Goal: Transaction & Acquisition: Purchase product/service

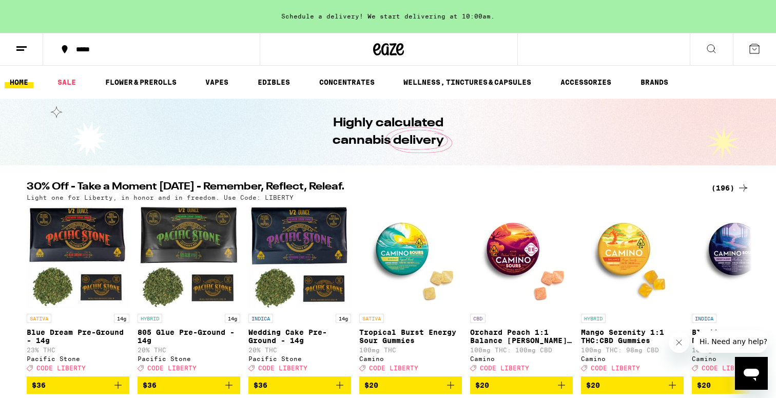
click at [130, 48] on div "*****" at bounding box center [158, 49] width 174 height 7
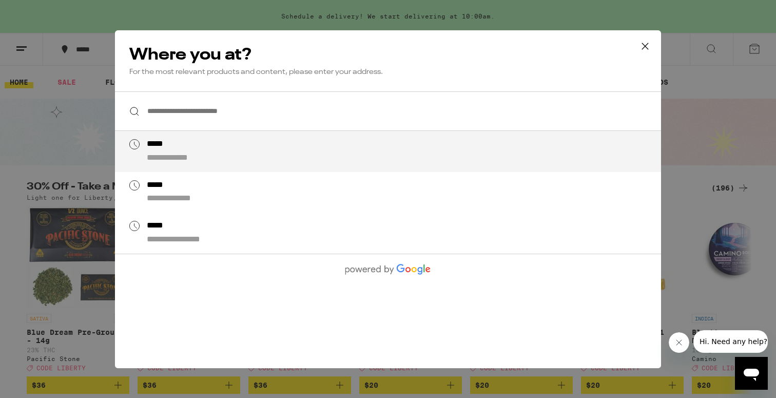
click at [171, 120] on input "**********" at bounding box center [388, 111] width 546 height 40
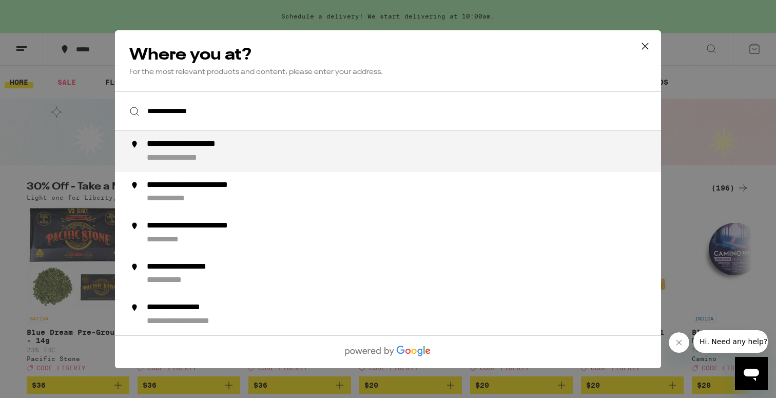
type input "**********"
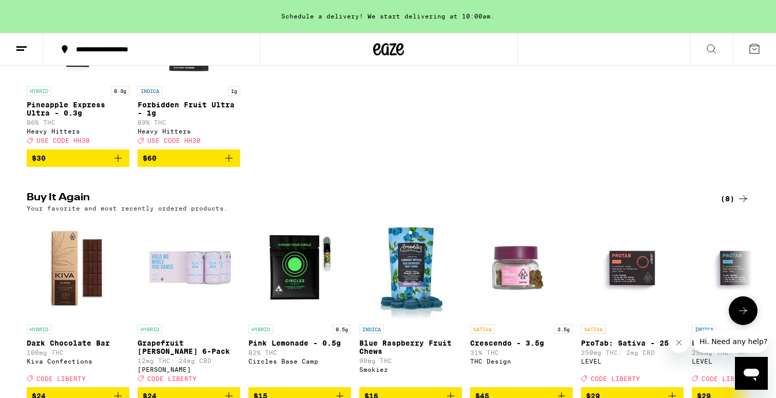
scroll to position [463, 0]
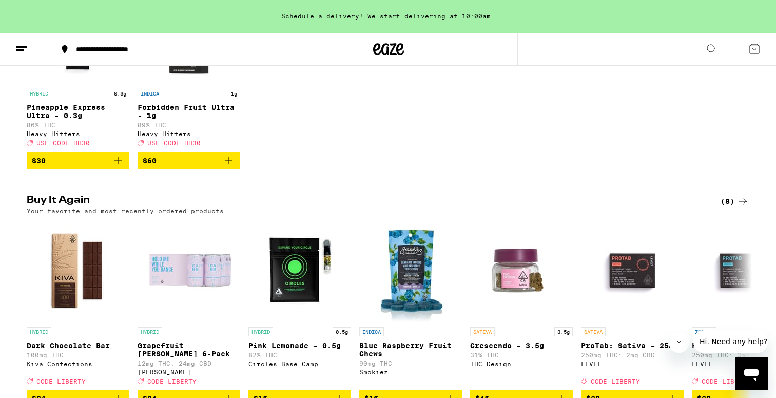
click at [226, 167] on icon "Add to bag" at bounding box center [229, 161] width 12 height 12
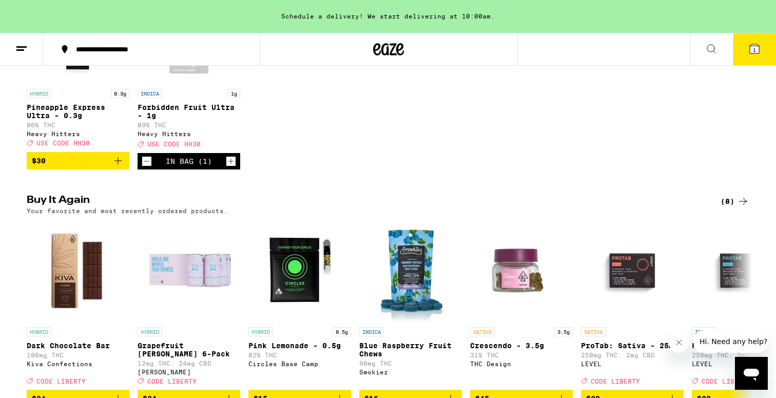
click at [122, 167] on icon "Add to bag" at bounding box center [118, 161] width 12 height 12
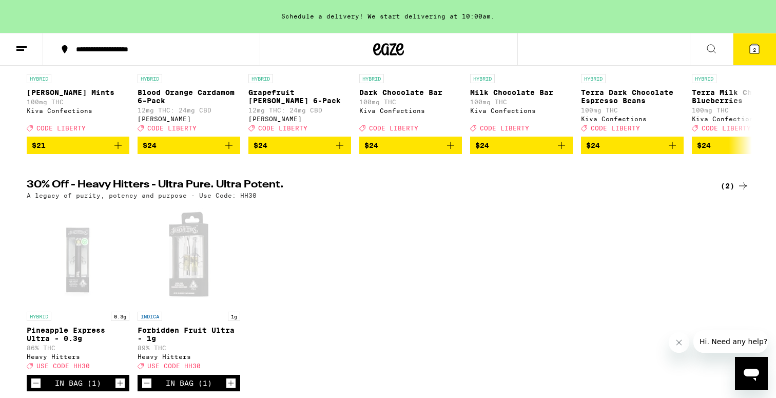
scroll to position [230, 0]
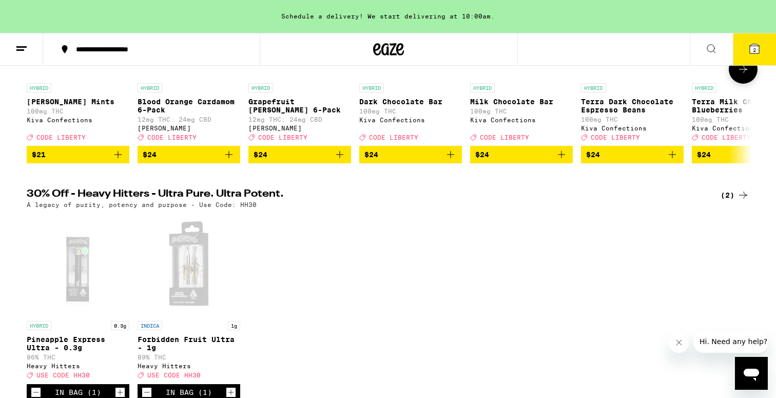
click at [668, 161] on icon "Add to bag" at bounding box center [672, 154] width 12 height 12
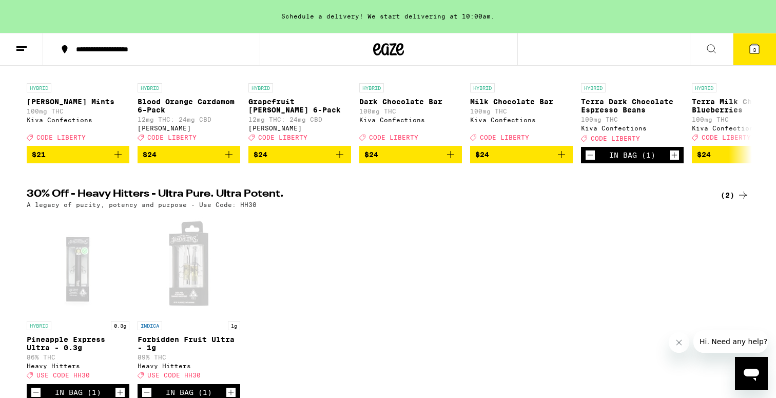
click at [746, 51] on button "3" at bounding box center [754, 49] width 43 height 32
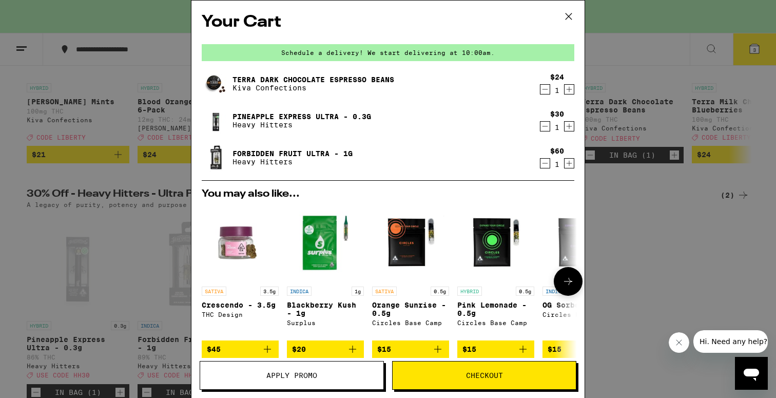
scroll to position [148, 0]
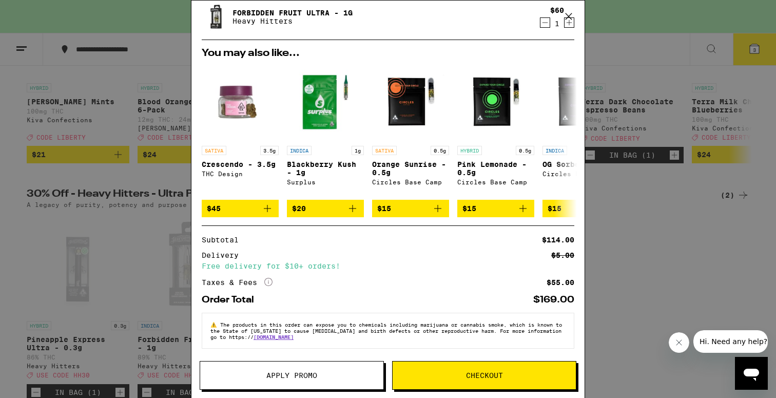
click at [500, 376] on span "Checkout" at bounding box center [484, 375] width 37 height 7
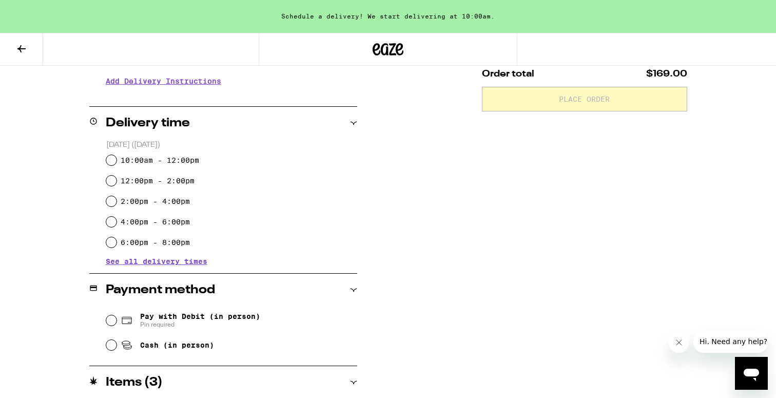
scroll to position [215, 0]
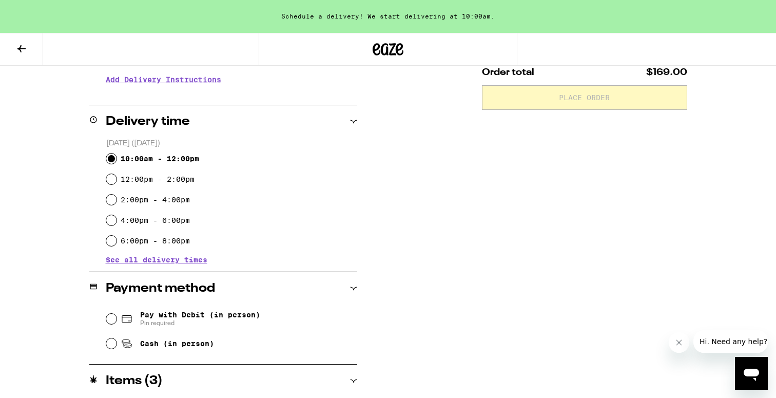
click at [113, 162] on input "10:00am - 12:00pm" at bounding box center [111, 158] width 10 height 10
radio input "true"
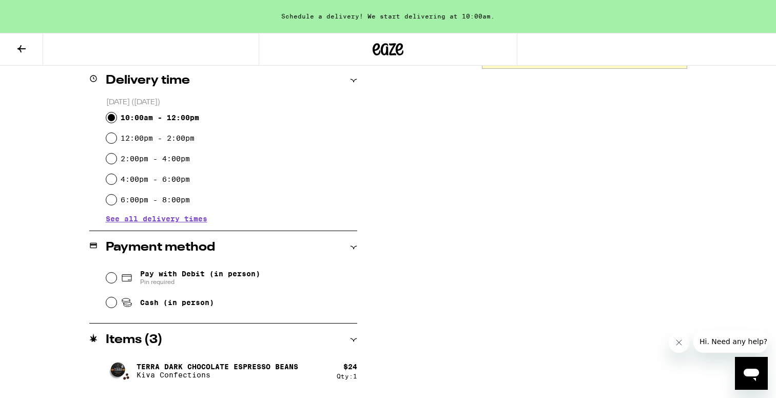
scroll to position [325, 0]
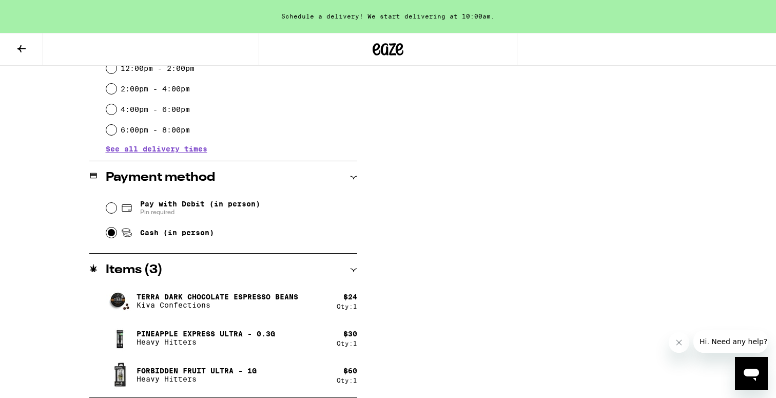
click at [112, 234] on input "Cash (in person)" at bounding box center [111, 232] width 10 height 10
radio input "true"
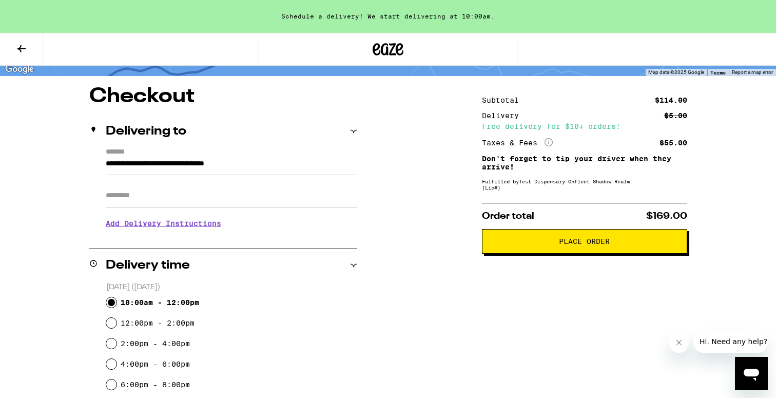
scroll to position [69, 0]
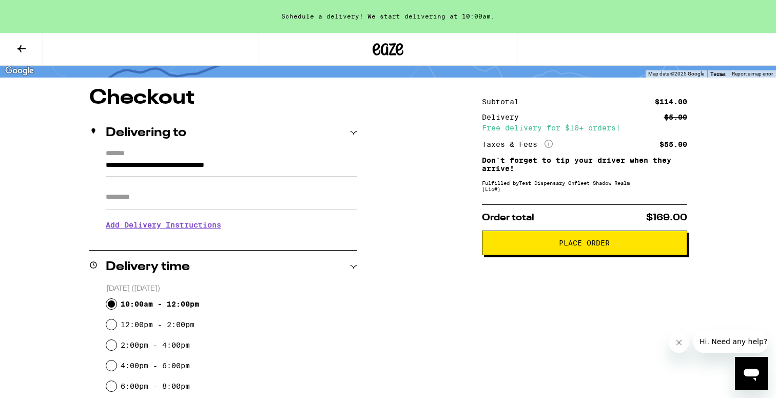
click at [559, 246] on span "Place Order" at bounding box center [584, 242] width 51 height 7
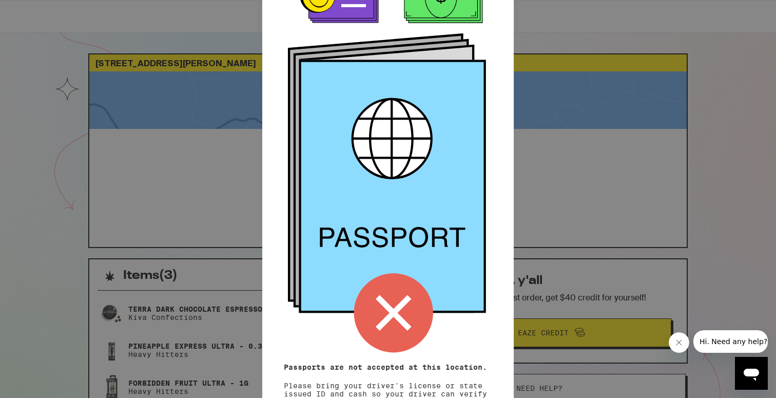
scroll to position [86, 0]
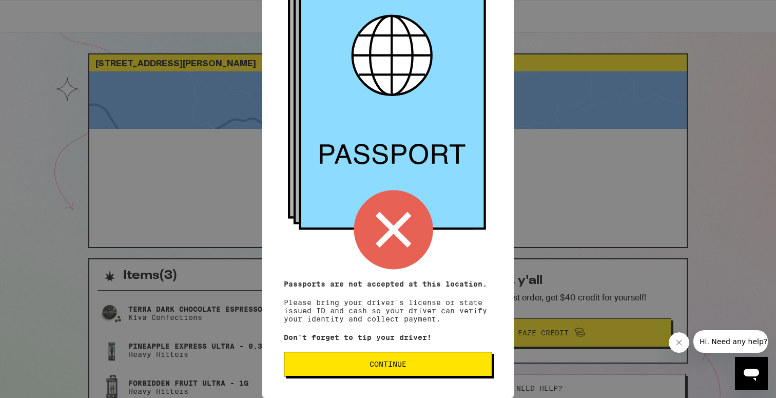
click at [416, 375] on button "Continue" at bounding box center [388, 364] width 208 height 25
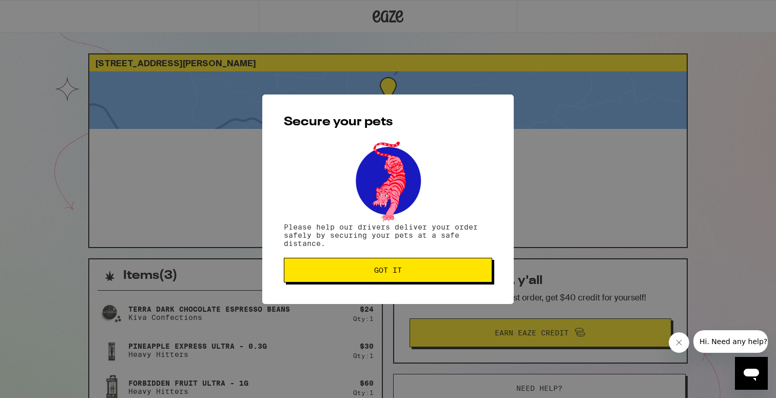
scroll to position [0, 0]
click at [406, 269] on span "Got it" at bounding box center [388, 269] width 191 height 7
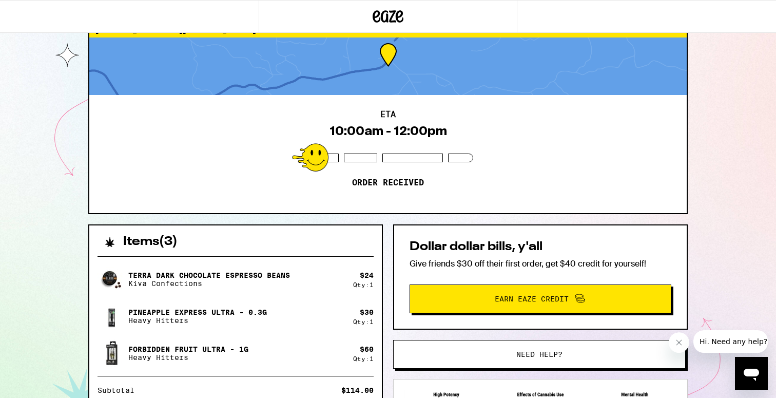
scroll to position [4, 0]
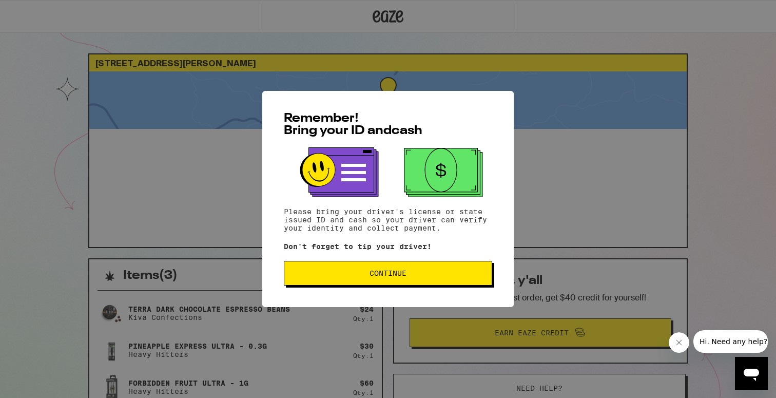
click at [395, 277] on span "Continue" at bounding box center [388, 272] width 37 height 7
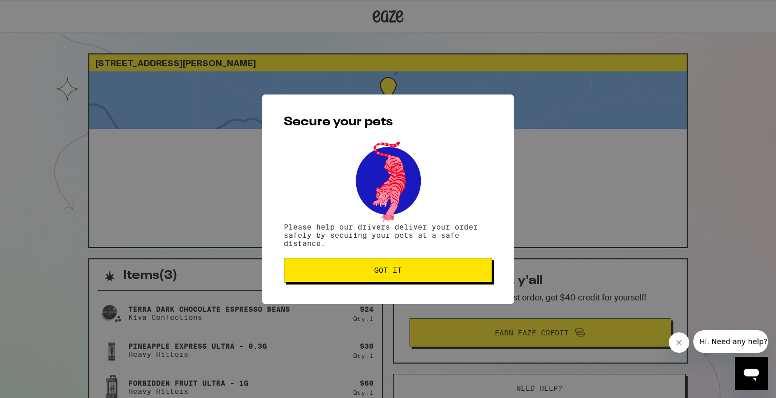
click at [396, 274] on span "Got it" at bounding box center [388, 269] width 28 height 7
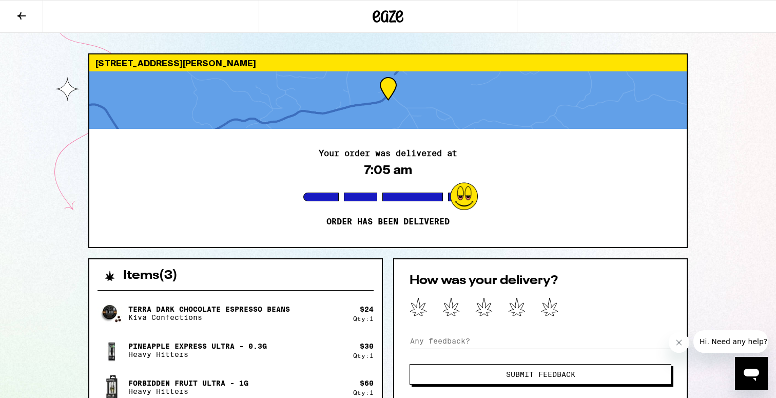
click at [20, 18] on icon at bounding box center [21, 16] width 12 height 12
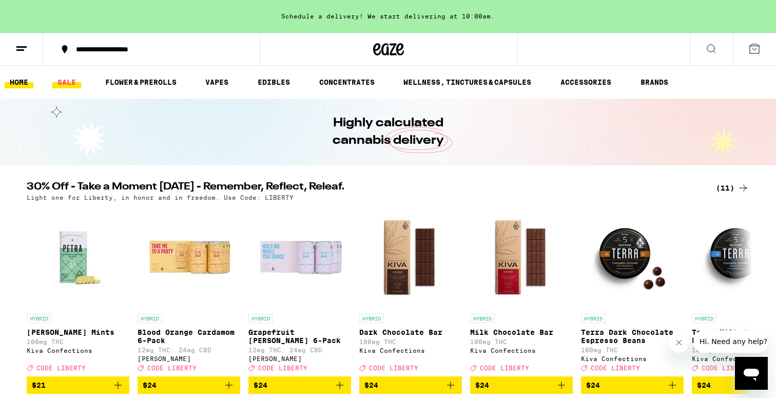
click at [69, 81] on link "SALE" at bounding box center [66, 82] width 29 height 12
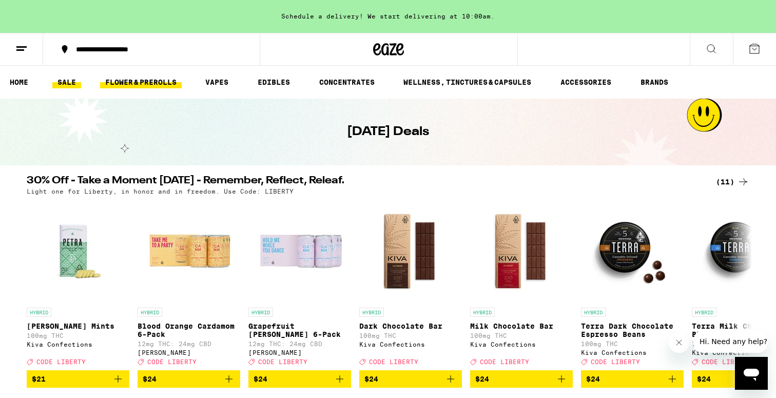
click at [131, 81] on link "FLOWER & PREROLLS" at bounding box center [141, 82] width 82 height 12
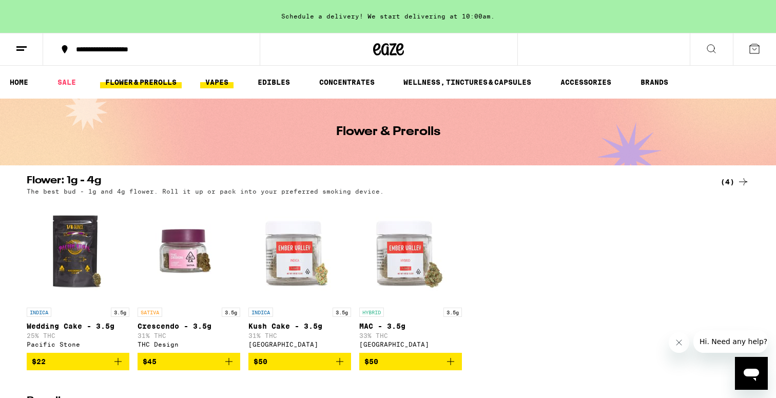
click at [215, 76] on link "VAPES" at bounding box center [216, 82] width 33 height 12
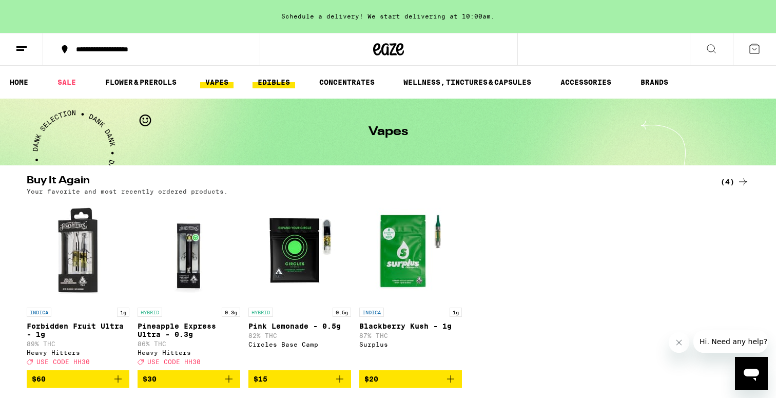
click at [267, 81] on link "EDIBLES" at bounding box center [274, 82] width 43 height 12
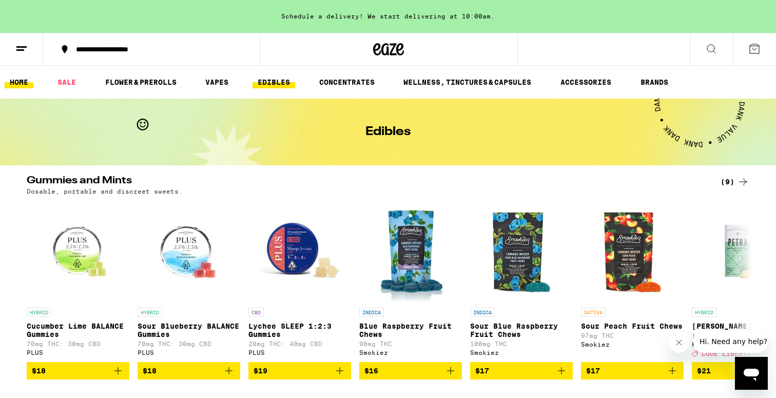
click at [21, 84] on link "HOME" at bounding box center [19, 82] width 29 height 12
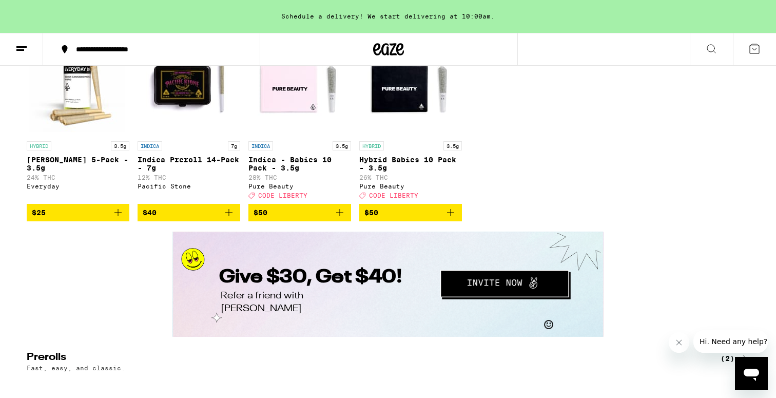
scroll to position [1582, 0]
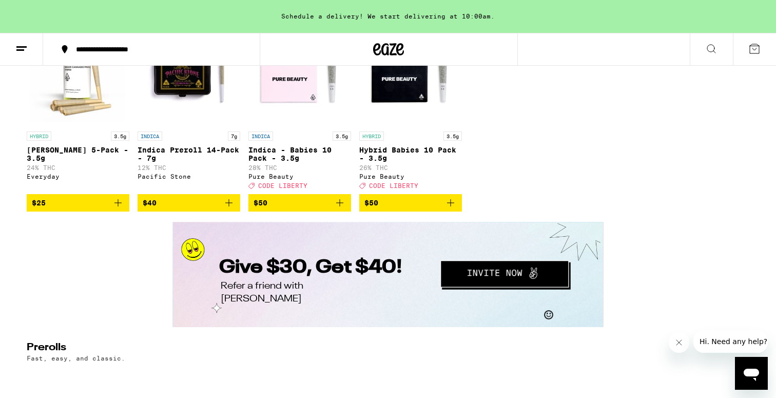
click at [450, 209] on icon "Add to bag" at bounding box center [451, 203] width 12 height 12
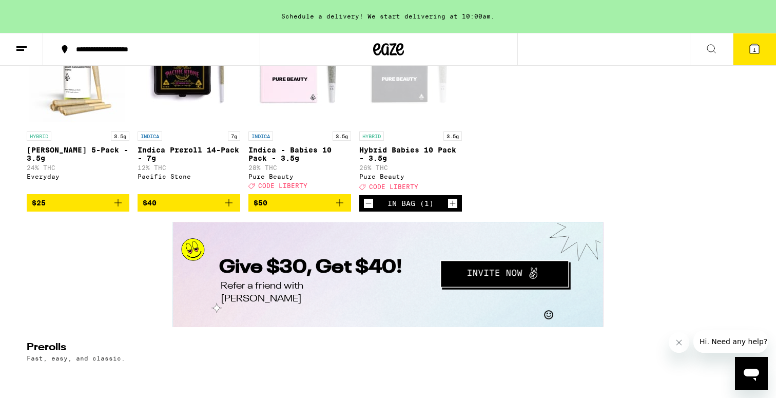
click at [342, 209] on icon "Add to bag" at bounding box center [340, 203] width 12 height 12
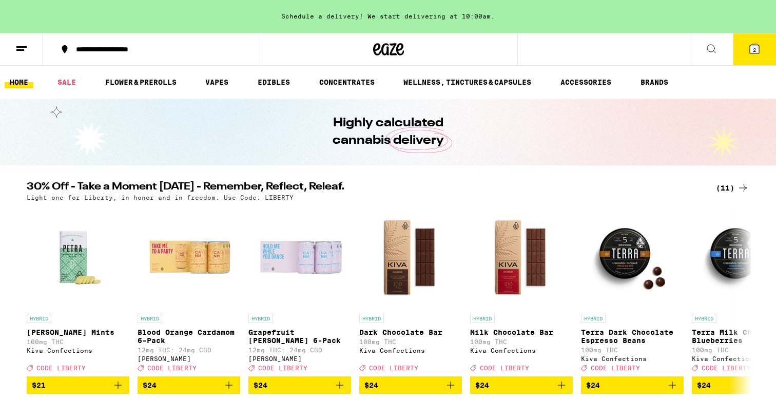
click at [754, 48] on span "2" at bounding box center [754, 50] width 3 height 6
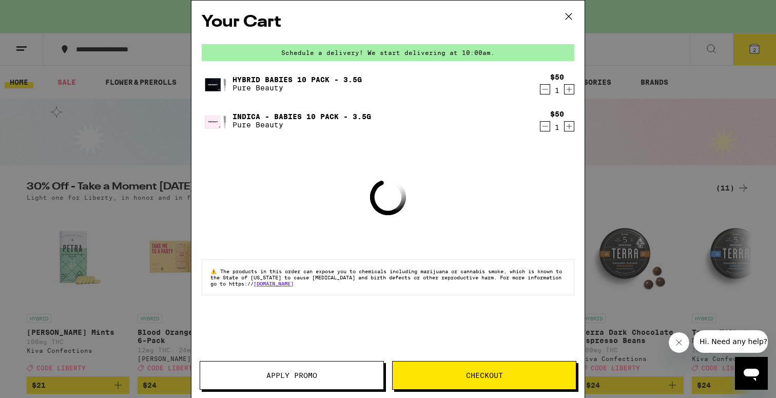
click at [436, 372] on span "Checkout" at bounding box center [484, 375] width 183 height 7
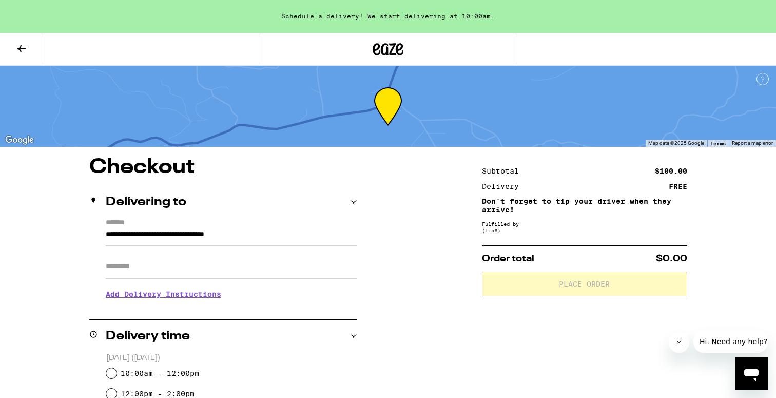
scroll to position [9, 0]
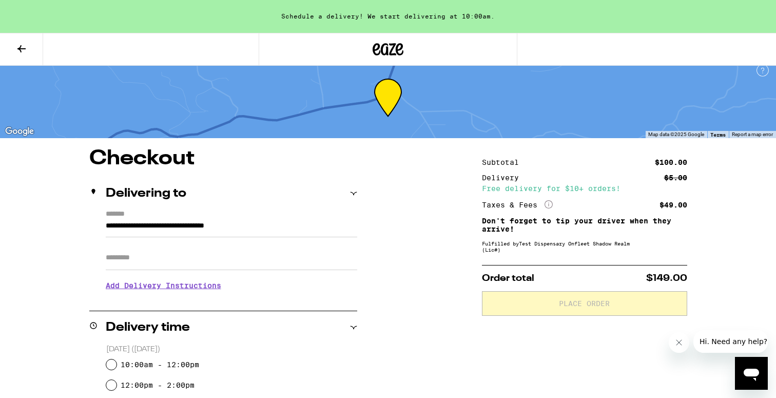
click at [19, 42] on button at bounding box center [21, 49] width 43 height 32
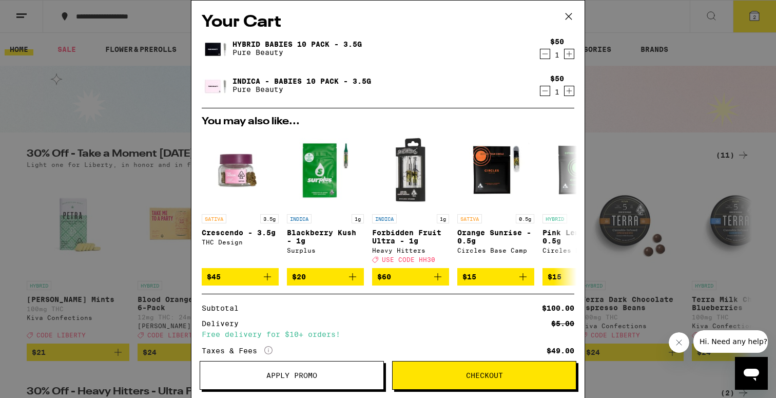
click at [511, 374] on span "Checkout" at bounding box center [484, 375] width 183 height 7
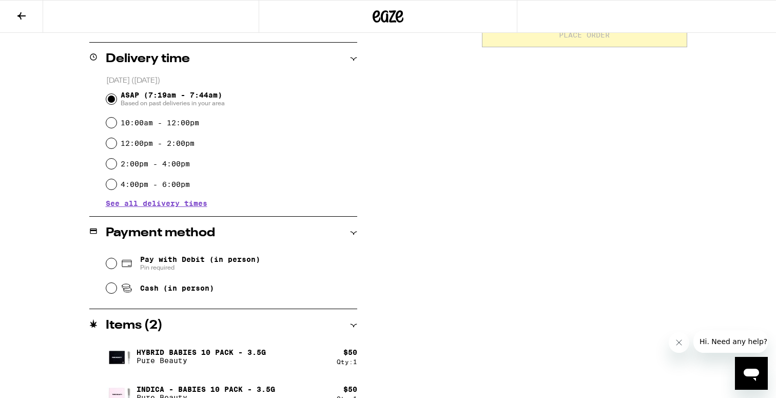
scroll to position [263, 0]
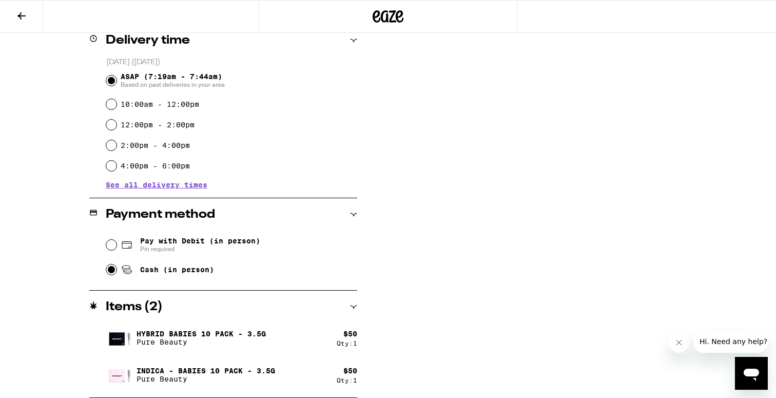
click at [115, 270] on input "Cash (in person)" at bounding box center [111, 269] width 10 height 10
radio input "true"
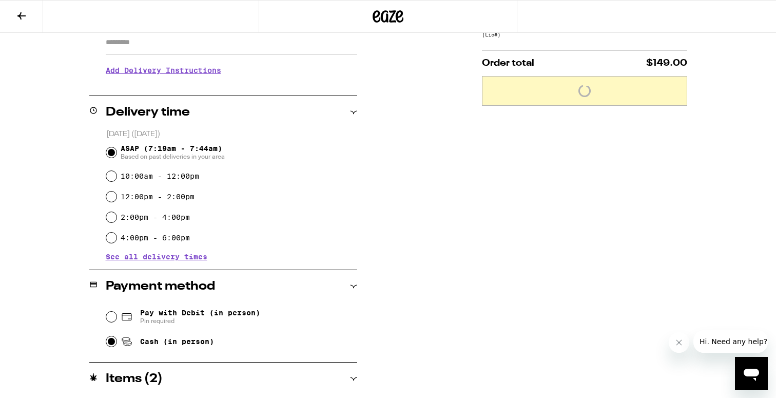
scroll to position [0, 0]
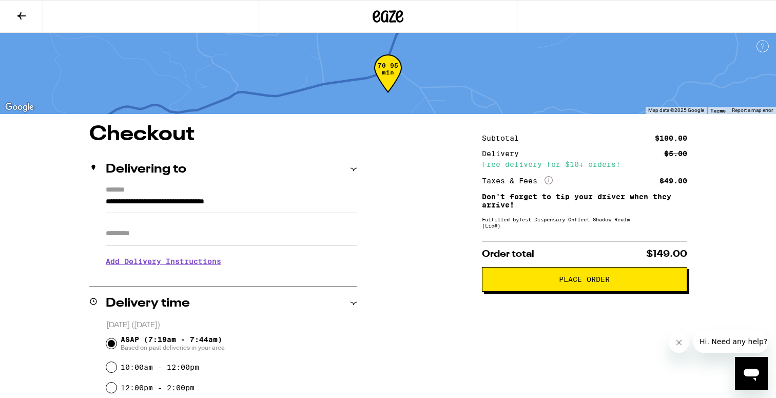
click at [577, 283] on span "Place Order" at bounding box center [584, 279] width 51 height 7
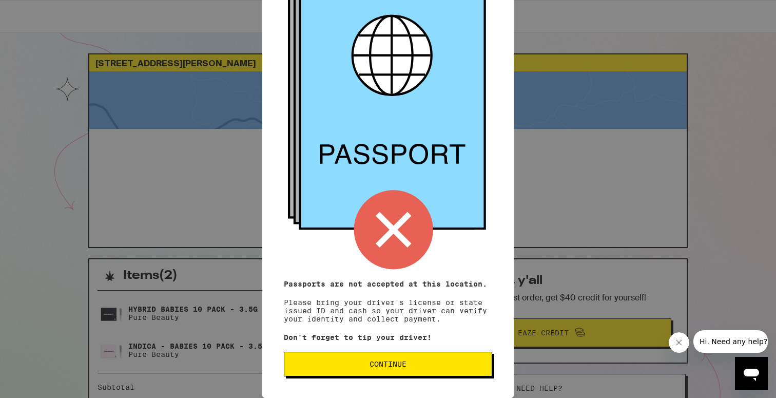
scroll to position [83, 0]
click at [377, 363] on span "Continue" at bounding box center [388, 363] width 37 height 7
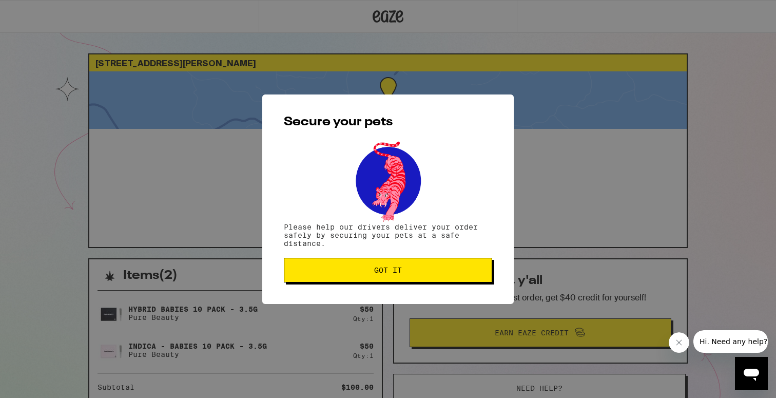
scroll to position [0, 0]
click at [382, 266] on button "Got it" at bounding box center [388, 270] width 208 height 25
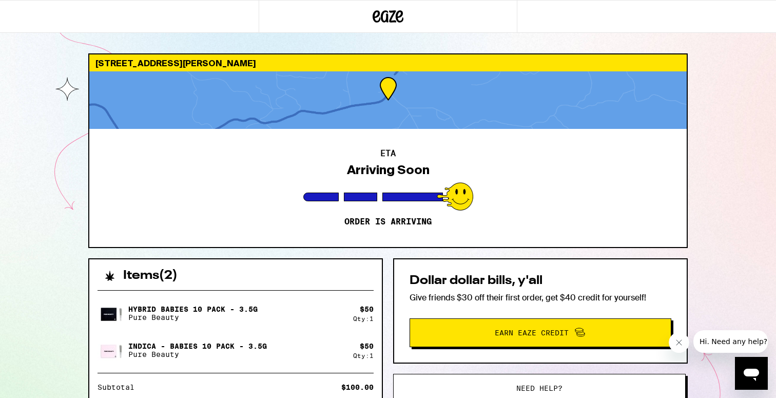
click at [467, 337] on span "Earn Eaze Credit" at bounding box center [540, 332] width 246 height 13
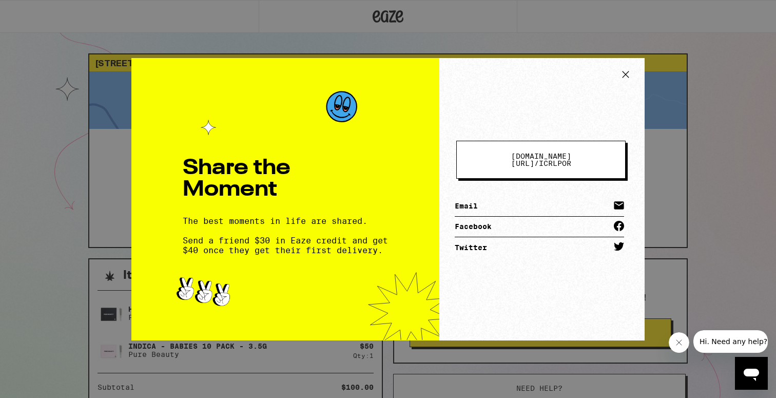
click at [623, 80] on icon at bounding box center [625, 74] width 15 height 15
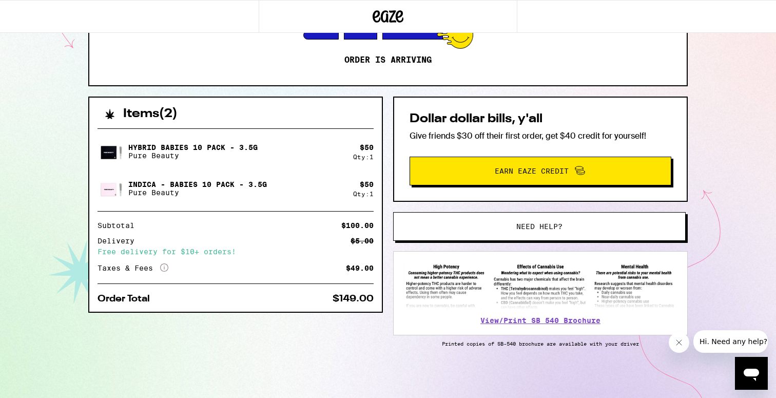
scroll to position [153, 0]
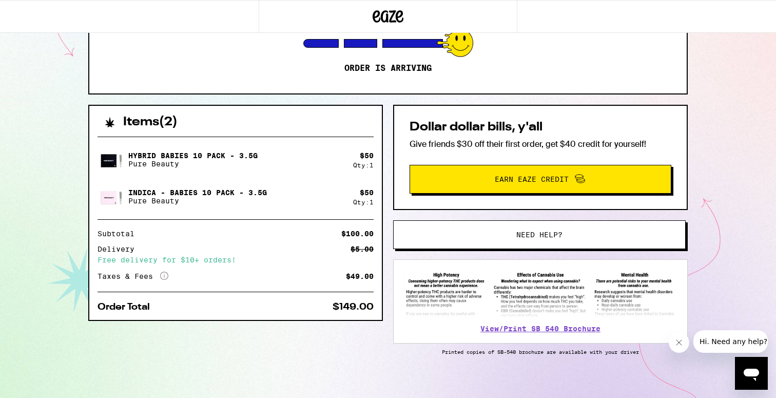
click at [555, 237] on span "Need help?" at bounding box center [539, 234] width 46 height 7
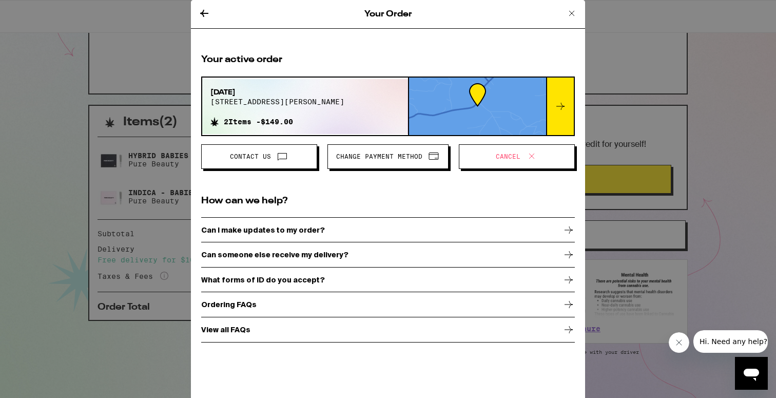
click at [493, 162] on span "Cancel" at bounding box center [517, 156] width 99 height 13
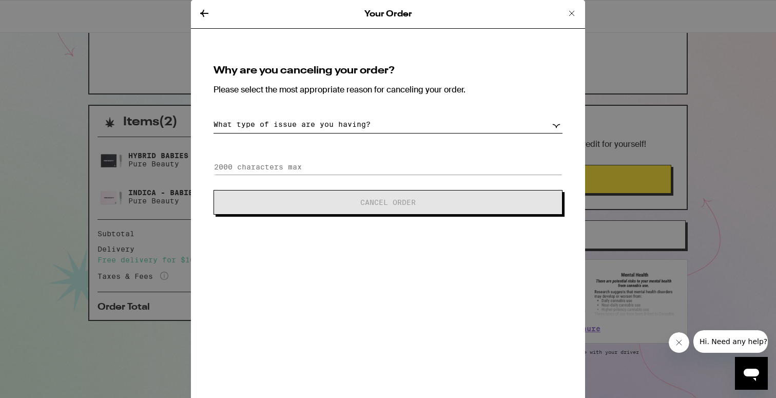
click at [406, 116] on select "What type of issue are you having? Order taking too long Order arriving too soo…" at bounding box center [388, 124] width 349 height 18
select select "other"
click at [214, 115] on select "What type of issue are you having? Order taking too long Order arriving too soo…" at bounding box center [388, 124] width 349 height 18
click at [363, 169] on input at bounding box center [388, 166] width 349 height 15
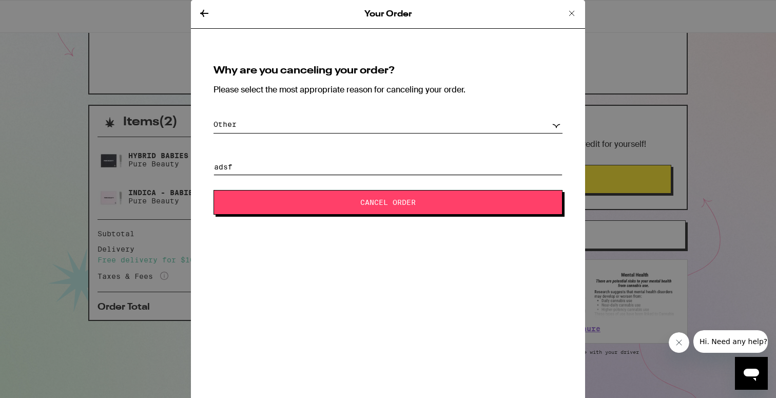
type input "adsf"
click at [378, 205] on span "Cancel Order" at bounding box center [387, 202] width 55 height 7
